Goal: Check status

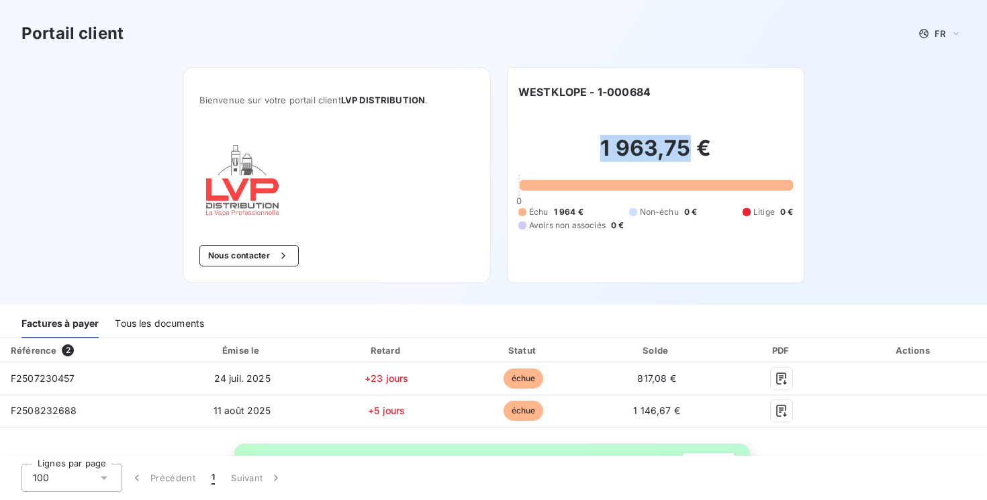
drag, startPoint x: 602, startPoint y: 148, endPoint x: 689, endPoint y: 147, distance: 87.3
click at [689, 147] on h2 "1 963,75 €" at bounding box center [655, 155] width 275 height 40
copy h2 "1 963,75"
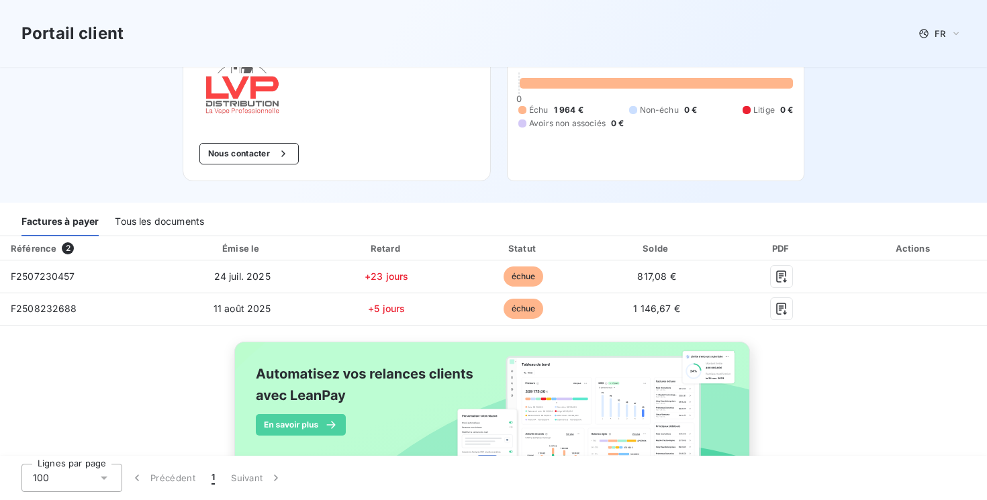
scroll to position [99, 0]
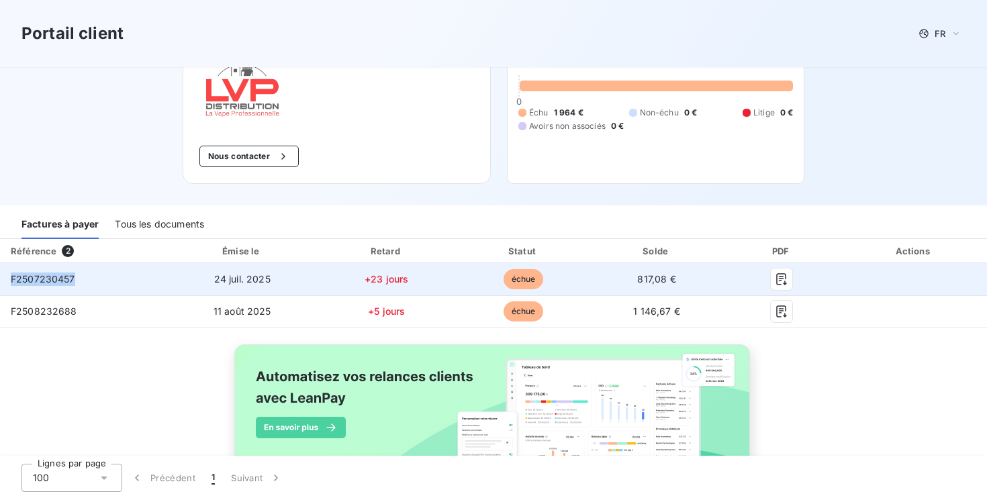
drag, startPoint x: 98, startPoint y: 280, endPoint x: 9, endPoint y: 281, distance: 88.6
click at [8, 281] on td "F2507230457" at bounding box center [83, 279] width 167 height 32
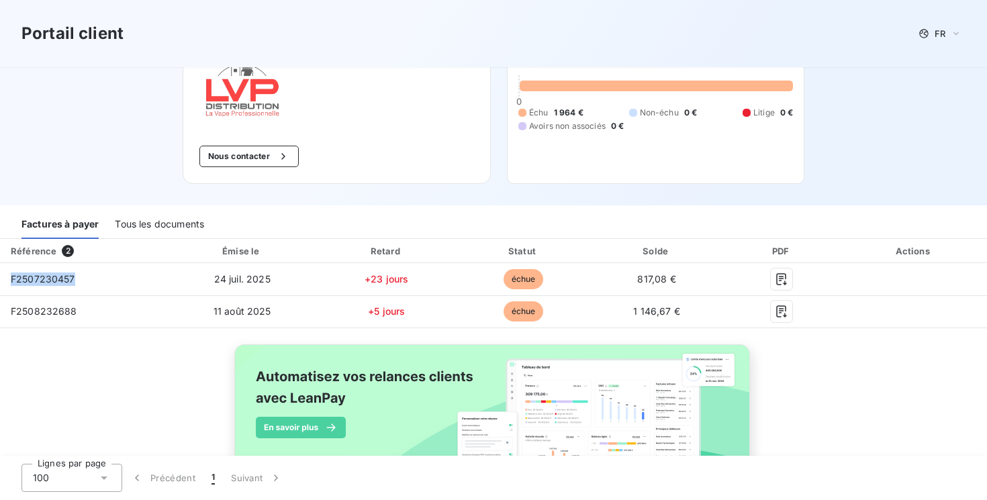
copy span "F2507230457"
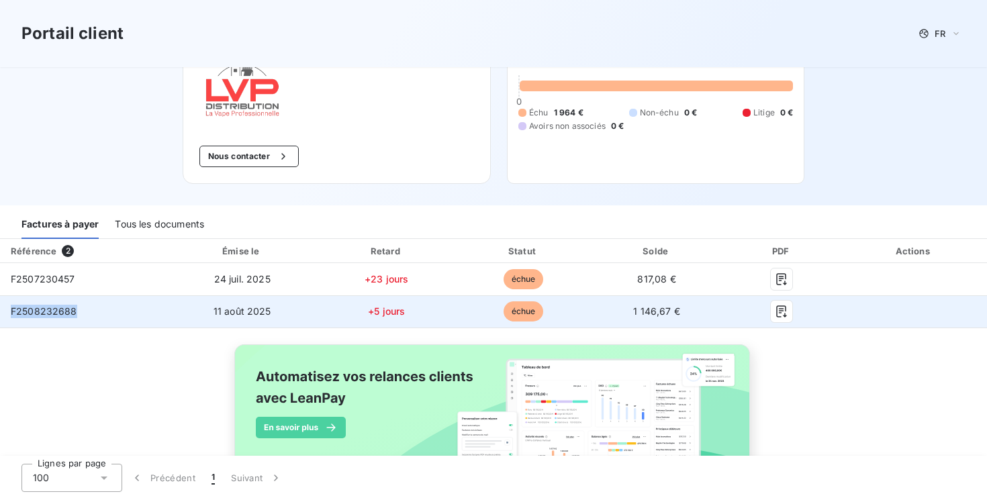
drag, startPoint x: 77, startPoint y: 309, endPoint x: 0, endPoint y: 309, distance: 77.2
click at [0, 309] on td "F2508232688" at bounding box center [83, 311] width 167 height 32
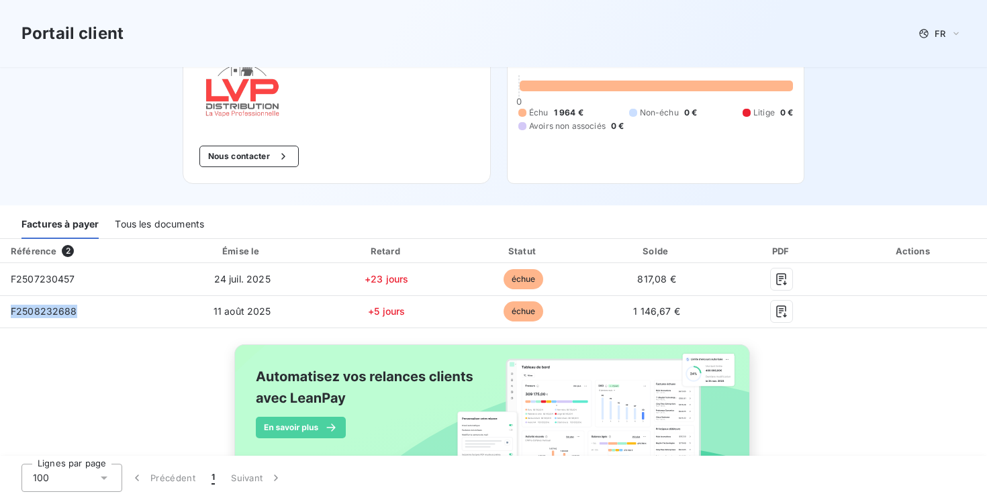
copy span "F2508232688"
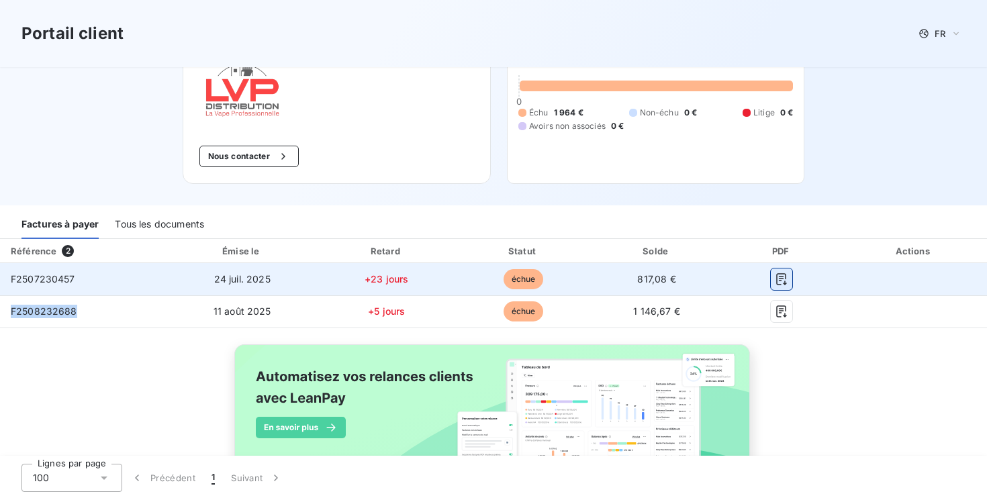
click at [785, 281] on icon "button" at bounding box center [781, 279] width 13 height 13
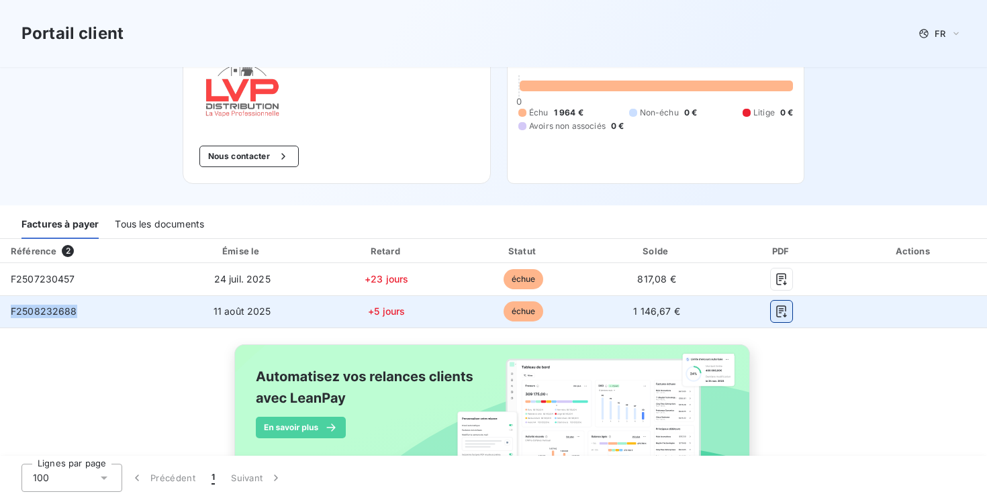
click at [785, 314] on icon "button" at bounding box center [781, 311] width 13 height 13
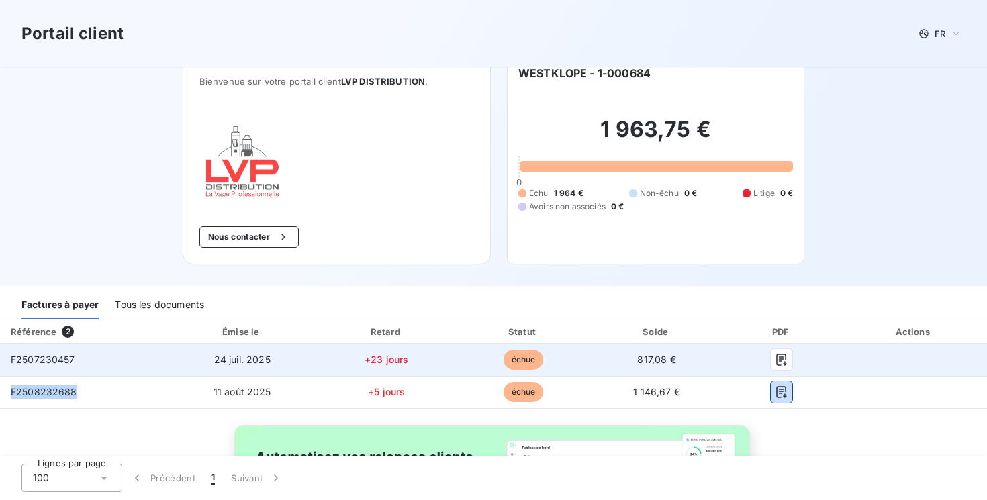
scroll to position [0, 0]
